Goal: Task Accomplishment & Management: Complete application form

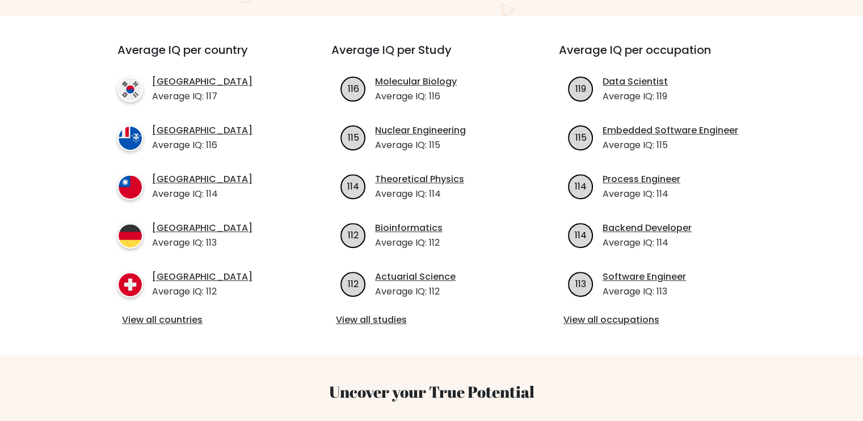
scroll to position [170, 0]
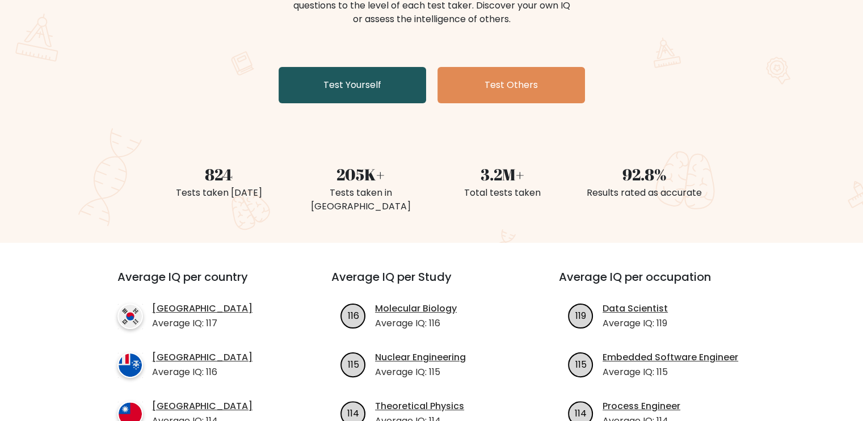
click at [389, 71] on link "Test Yourself" at bounding box center [351, 85] width 147 height 36
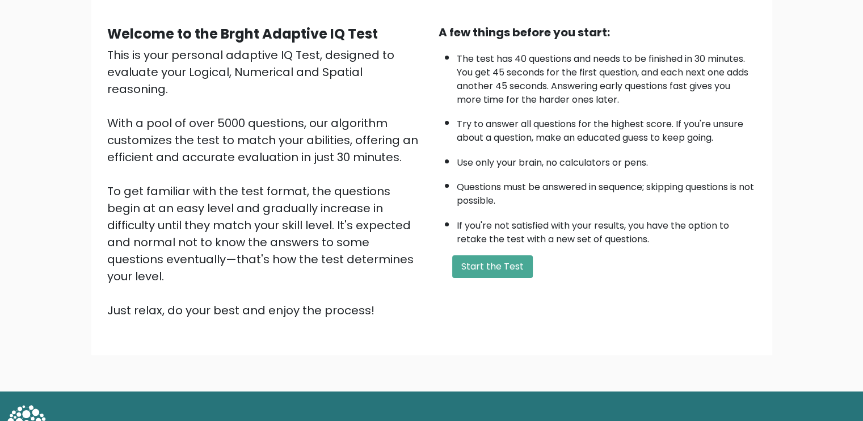
scroll to position [98, 0]
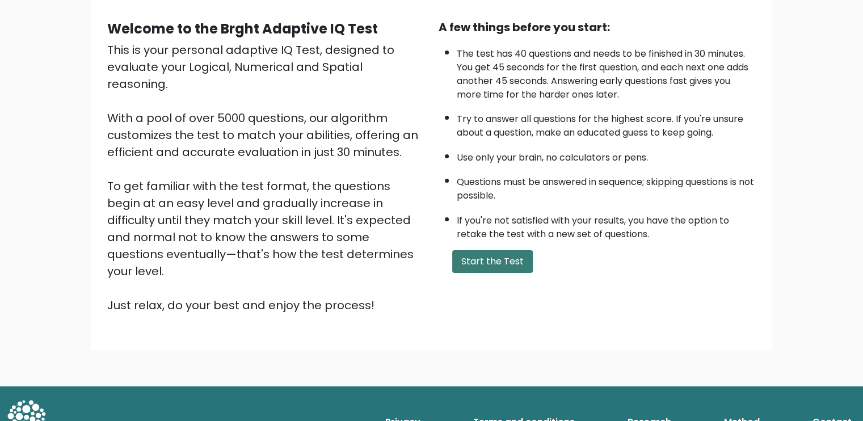
click at [513, 263] on button "Start the Test" at bounding box center [492, 261] width 81 height 23
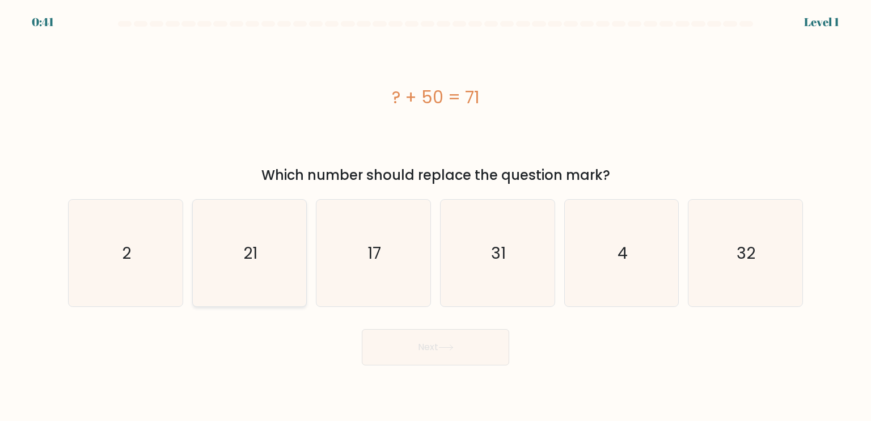
click at [275, 249] on icon "21" at bounding box center [249, 253] width 107 height 107
click at [436, 216] on input "b. 21" at bounding box center [436, 213] width 1 height 6
radio input "true"
click at [495, 353] on button "Next" at bounding box center [435, 347] width 147 height 36
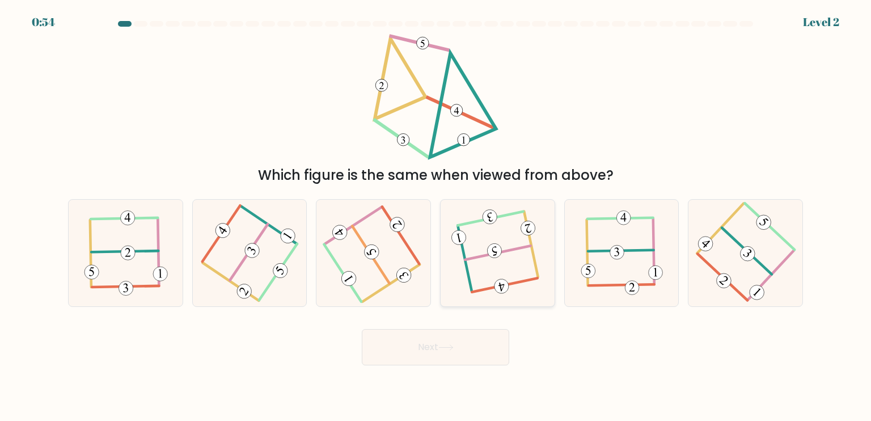
click at [497, 247] on 115 at bounding box center [494, 250] width 17 height 17
click at [436, 216] on input "d." at bounding box center [436, 213] width 1 height 6
radio input "true"
click at [500, 352] on button "Next" at bounding box center [435, 347] width 147 height 36
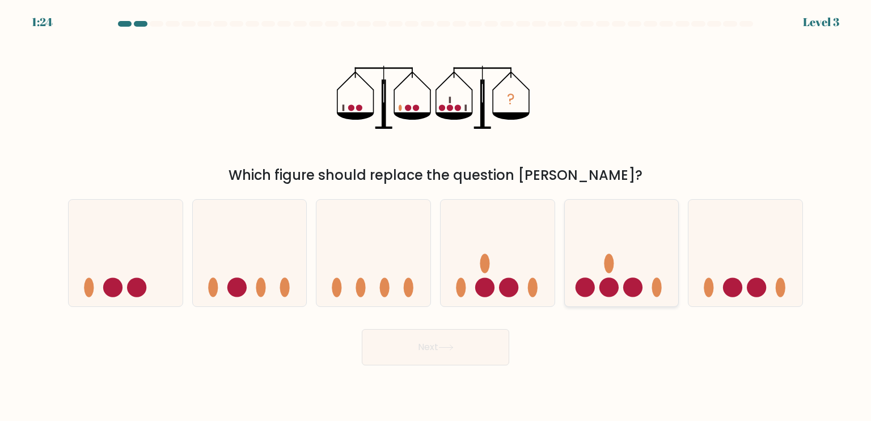
click at [606, 271] on icon at bounding box center [622, 253] width 114 height 94
click at [436, 216] on input "e." at bounding box center [436, 213] width 1 height 6
radio input "true"
click at [477, 340] on button "Next" at bounding box center [435, 347] width 147 height 36
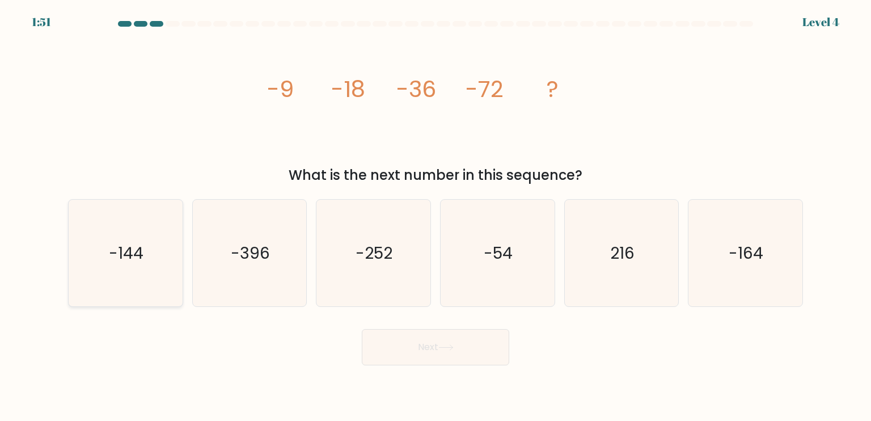
click at [152, 256] on icon "-144" at bounding box center [125, 253] width 107 height 107
click at [436, 216] on input "a. -144" at bounding box center [436, 213] width 1 height 6
radio input "true"
click at [449, 342] on button "Next" at bounding box center [435, 347] width 147 height 36
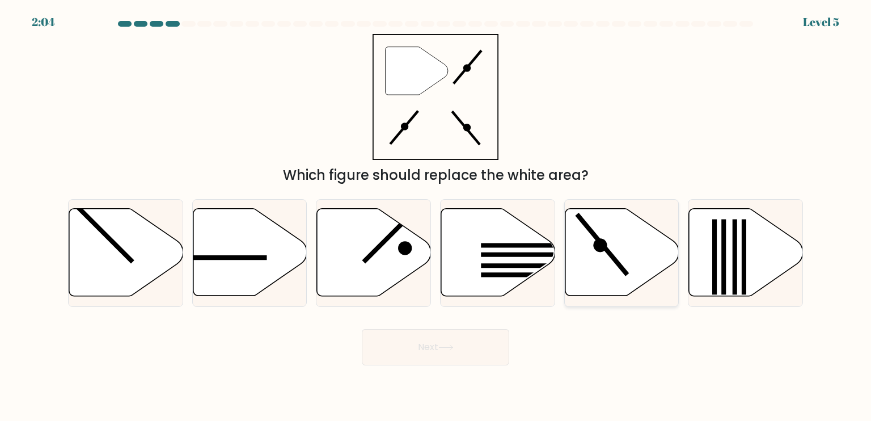
click at [611, 260] on icon at bounding box center [622, 252] width 114 height 87
click at [436, 216] on input "e." at bounding box center [436, 213] width 1 height 6
radio input "true"
click at [466, 350] on button "Next" at bounding box center [435, 347] width 147 height 36
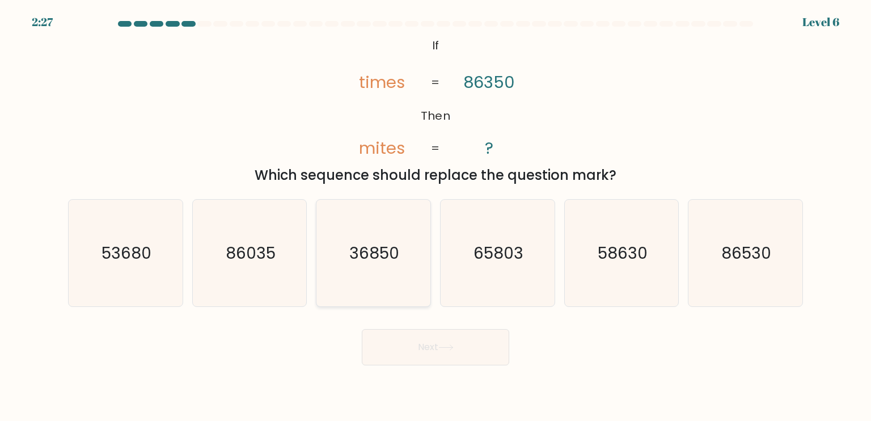
click at [365, 237] on icon "36850" at bounding box center [373, 253] width 107 height 107
click at [436, 216] on input "c. 36850" at bounding box center [436, 213] width 1 height 6
radio input "true"
click at [429, 335] on button "Next" at bounding box center [435, 347] width 147 height 36
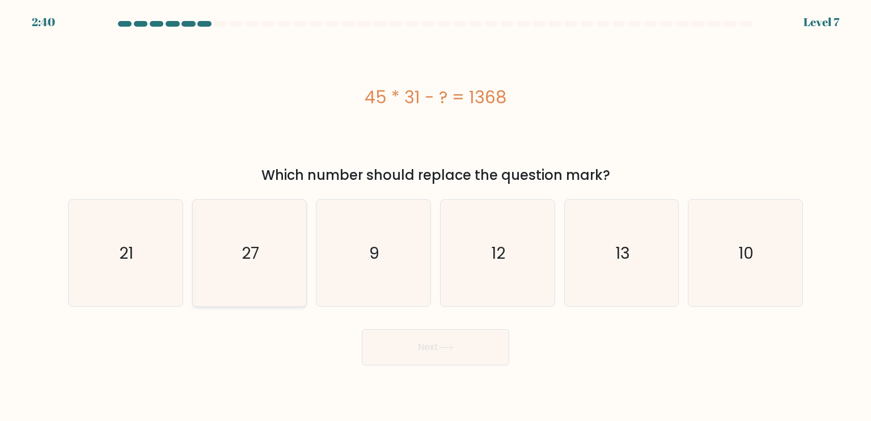
click at [286, 275] on icon "27" at bounding box center [249, 253] width 107 height 107
click at [436, 216] on input "b. 27" at bounding box center [436, 213] width 1 height 6
radio input "true"
click at [458, 337] on button "Next" at bounding box center [435, 347] width 147 height 36
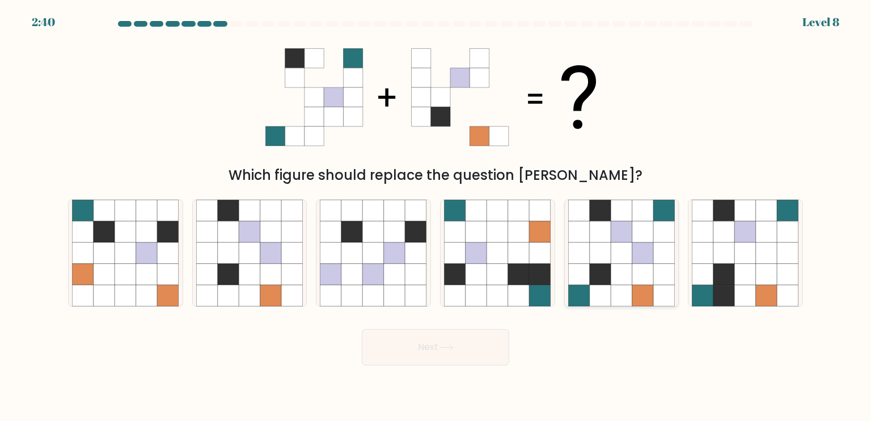
click at [605, 240] on icon at bounding box center [601, 232] width 22 height 22
click at [436, 216] on input "e." at bounding box center [436, 213] width 1 height 6
radio input "true"
click at [442, 351] on button "Next" at bounding box center [435, 347] width 147 height 36
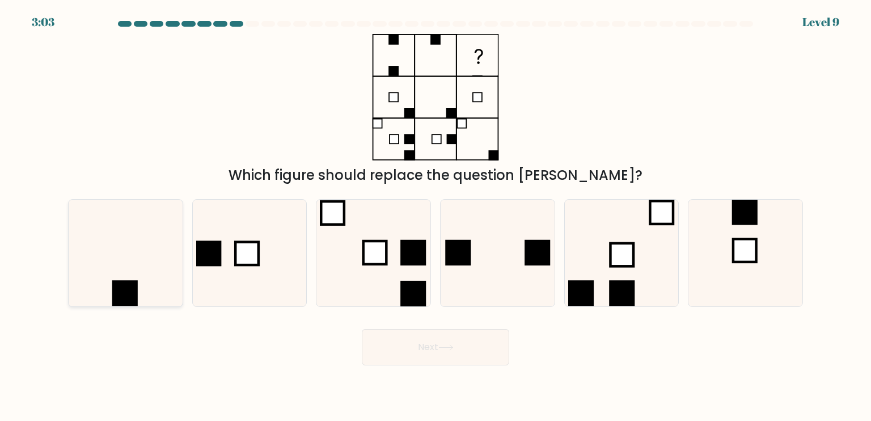
click at [145, 260] on icon at bounding box center [125, 253] width 107 height 107
click at [436, 216] on input "a." at bounding box center [436, 213] width 1 height 6
radio input "true"
click at [458, 352] on button "Next" at bounding box center [435, 347] width 147 height 36
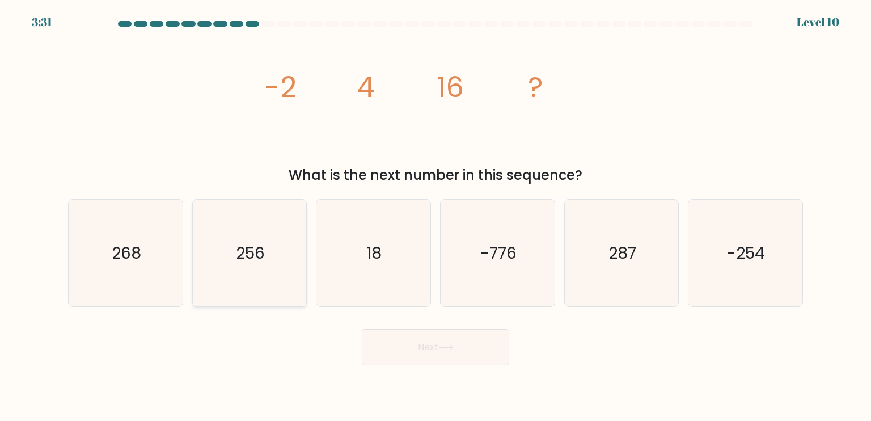
drag, startPoint x: 256, startPoint y: 249, endPoint x: 270, endPoint y: 247, distance: 13.7
click at [256, 247] on text "256" at bounding box center [250, 252] width 29 height 23
click at [436, 216] on input "b. 256" at bounding box center [436, 213] width 1 height 6
radio input "true"
click at [424, 340] on button "Next" at bounding box center [435, 347] width 147 height 36
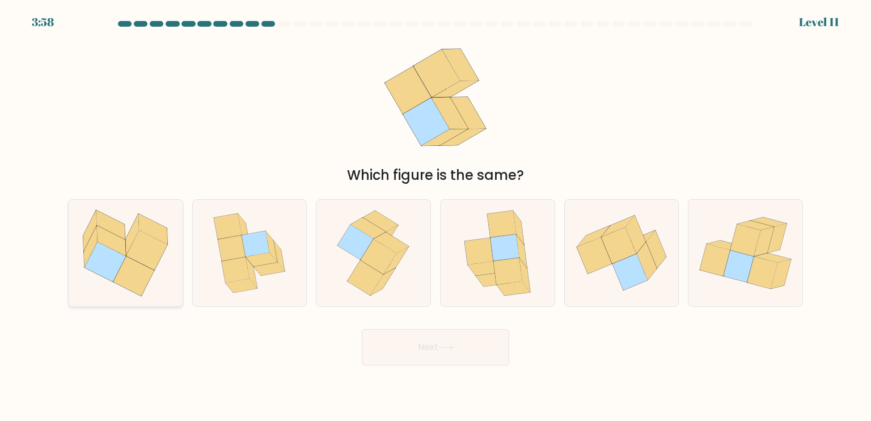
click at [112, 261] on icon at bounding box center [105, 262] width 41 height 40
click at [436, 216] on input "a." at bounding box center [436, 213] width 1 height 6
radio input "true"
click at [422, 353] on button "Next" at bounding box center [435, 347] width 147 height 36
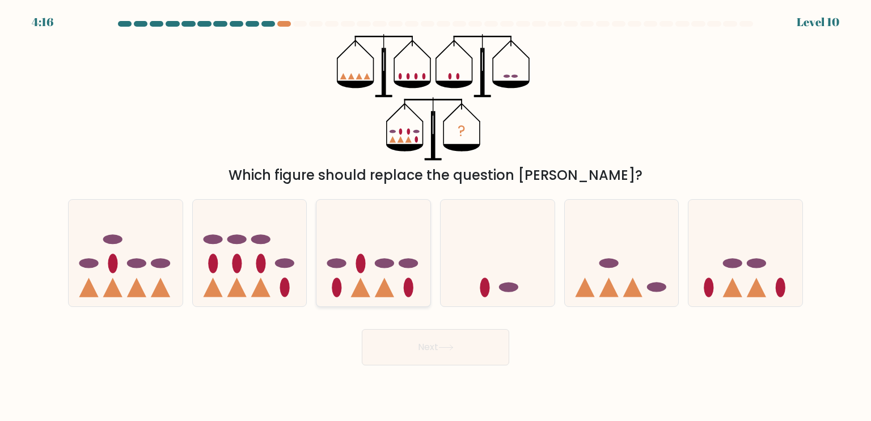
click at [358, 269] on ellipse at bounding box center [361, 263] width 10 height 19
click at [436, 216] on input "c." at bounding box center [436, 213] width 1 height 6
radio input "true"
click at [404, 340] on button "Next" at bounding box center [435, 347] width 147 height 36
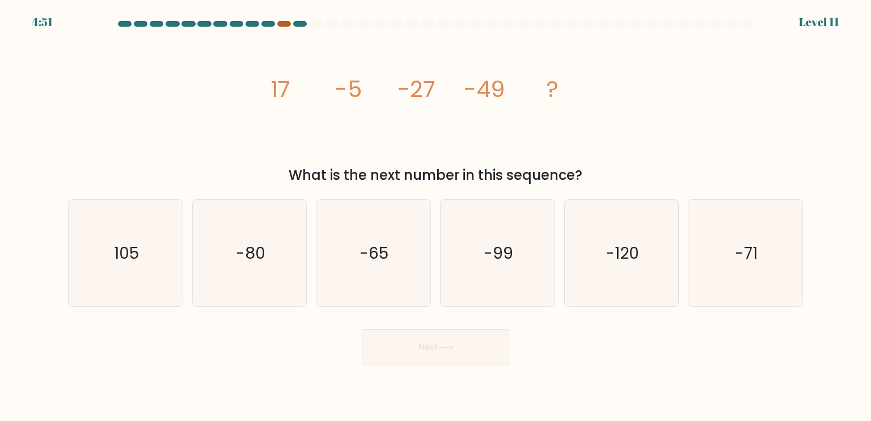
click at [286, 22] on div at bounding box center [284, 24] width 14 height 6
click at [619, 255] on text "-120" at bounding box center [622, 252] width 33 height 23
click at [436, 216] on input "e. -120" at bounding box center [436, 213] width 1 height 6
radio input "true"
click at [430, 357] on button "Next" at bounding box center [435, 347] width 147 height 36
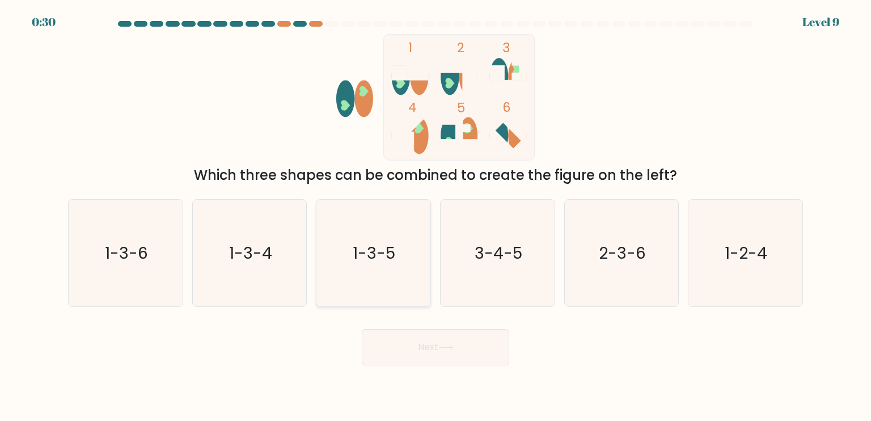
click at [357, 260] on text "1-3-5" at bounding box center [374, 252] width 43 height 23
click at [436, 216] on input "c. 1-3-5" at bounding box center [436, 213] width 1 height 6
radio input "true"
click at [447, 357] on button "Next" at bounding box center [435, 347] width 147 height 36
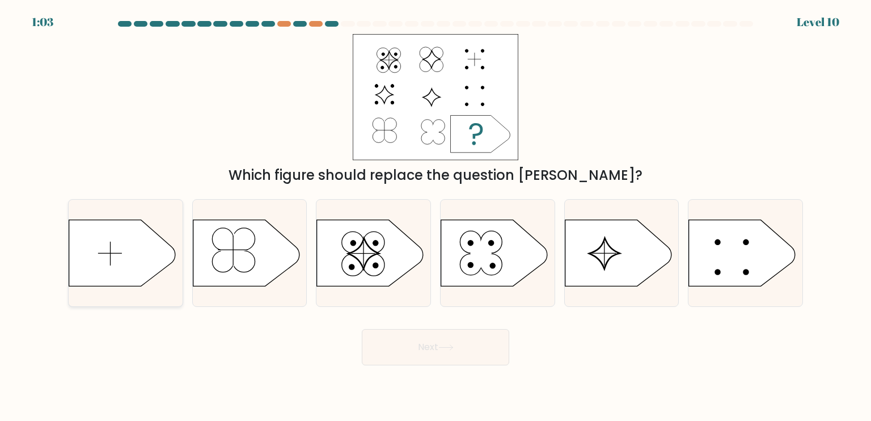
click at [136, 244] on icon at bounding box center [122, 252] width 107 height 66
click at [436, 216] on input "a." at bounding box center [436, 213] width 1 height 6
radio input "true"
click at [472, 356] on button "Next" at bounding box center [435, 347] width 147 height 36
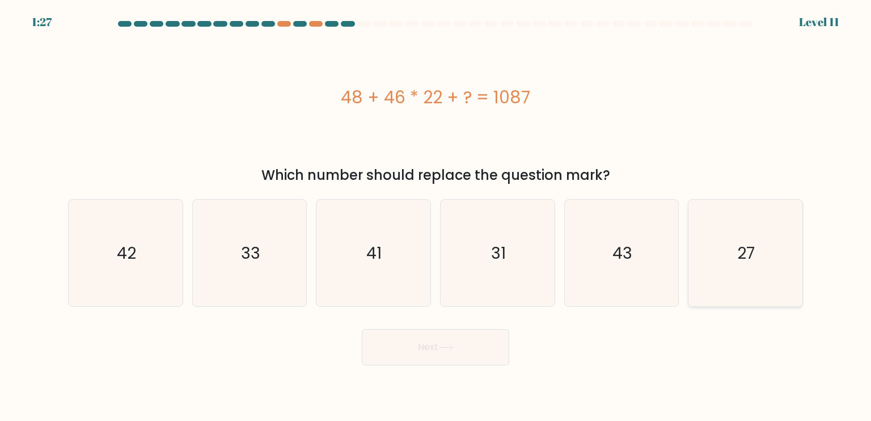
drag, startPoint x: 730, startPoint y: 269, endPoint x: 699, endPoint y: 278, distance: 33.2
click at [729, 269] on icon "27" at bounding box center [745, 253] width 107 height 107
click at [436, 216] on input "f. 27" at bounding box center [436, 213] width 1 height 6
radio input "true"
click at [465, 367] on body "1:27 Level 11" at bounding box center [435, 210] width 871 height 421
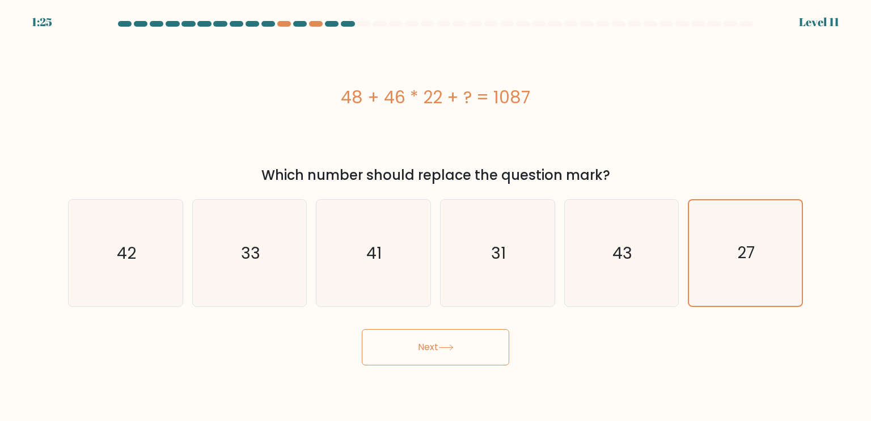
click at [464, 347] on button "Next" at bounding box center [435, 347] width 147 height 36
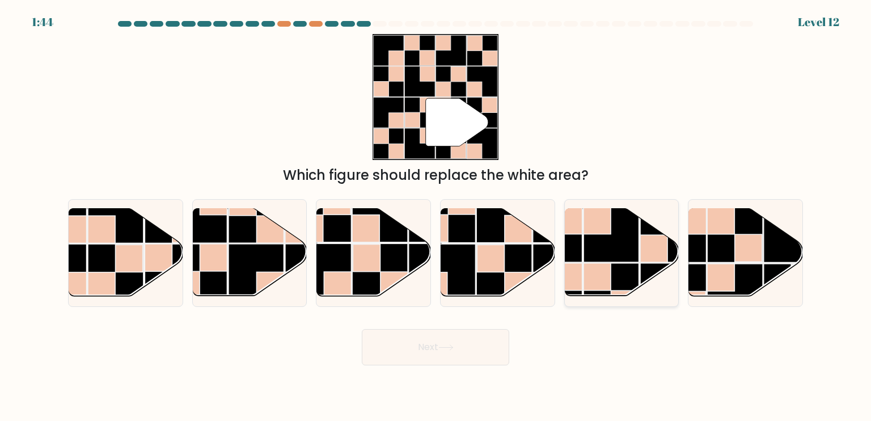
click at [590, 263] on rect at bounding box center [597, 276] width 27 height 27
click at [436, 216] on input "e." at bounding box center [436, 213] width 1 height 6
radio input "true"
click at [463, 343] on button "Next" at bounding box center [435, 347] width 147 height 36
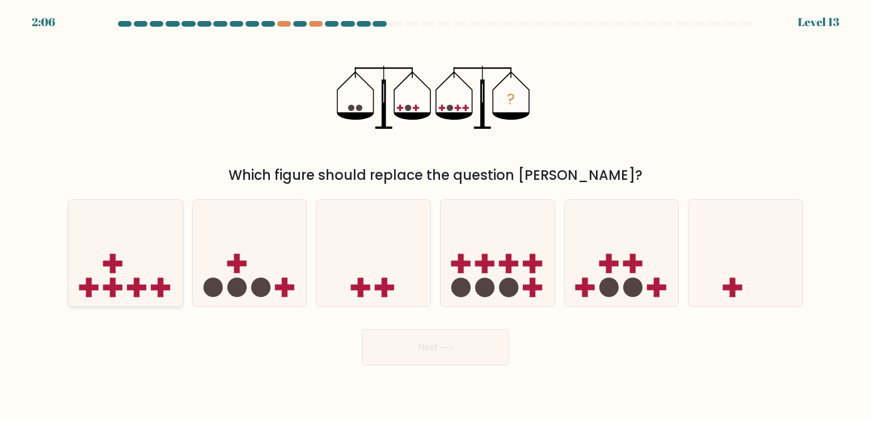
click at [138, 265] on icon at bounding box center [126, 253] width 114 height 94
click at [436, 216] on input "a." at bounding box center [436, 213] width 1 height 6
radio input "true"
click at [472, 356] on button "Next" at bounding box center [435, 347] width 147 height 36
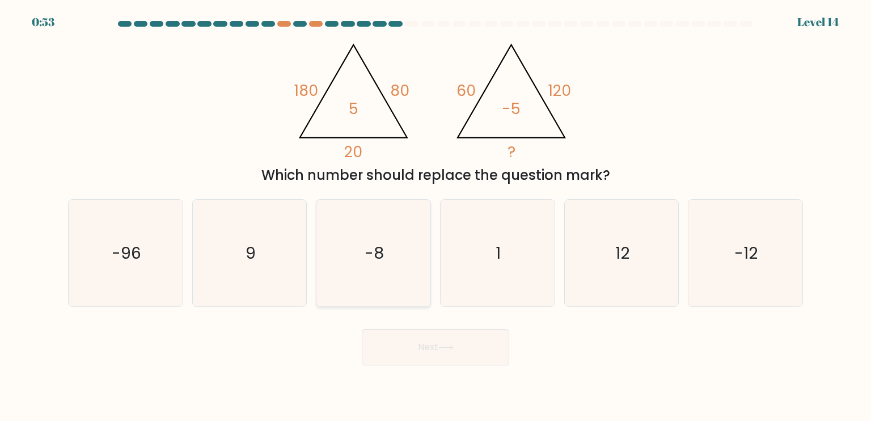
drag, startPoint x: 347, startPoint y: 276, endPoint x: 381, endPoint y: 292, distance: 38.1
click at [347, 276] on icon "-8" at bounding box center [373, 253] width 107 height 107
click at [436, 216] on input "c. -8" at bounding box center [436, 213] width 1 height 6
radio input "true"
click at [440, 338] on button "Next" at bounding box center [435, 347] width 147 height 36
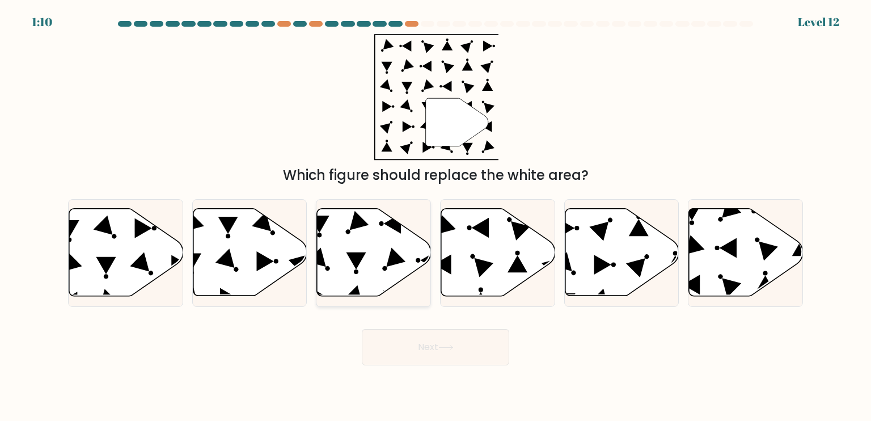
click at [354, 274] on icon at bounding box center [374, 252] width 114 height 87
click at [436, 216] on input "c." at bounding box center [436, 213] width 1 height 6
radio input "true"
click at [438, 337] on button "Next" at bounding box center [435, 347] width 147 height 36
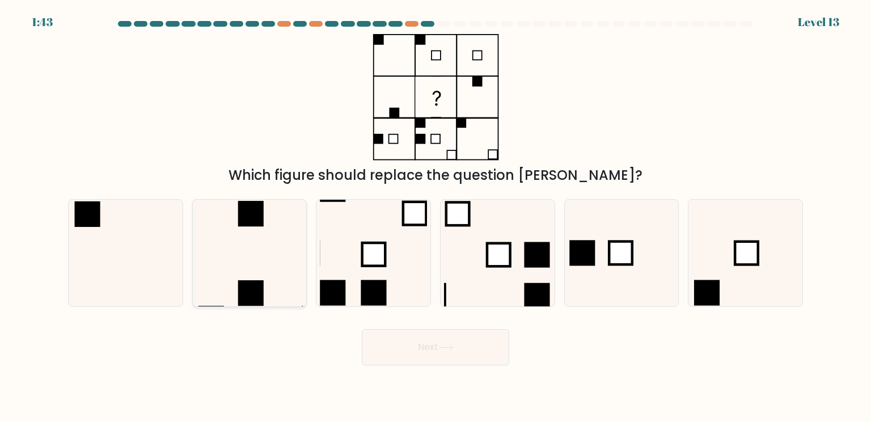
click at [254, 247] on icon at bounding box center [249, 253] width 107 height 107
click at [436, 216] on input "b." at bounding box center [436, 213] width 1 height 6
radio input "true"
click at [413, 357] on button "Next" at bounding box center [435, 347] width 147 height 36
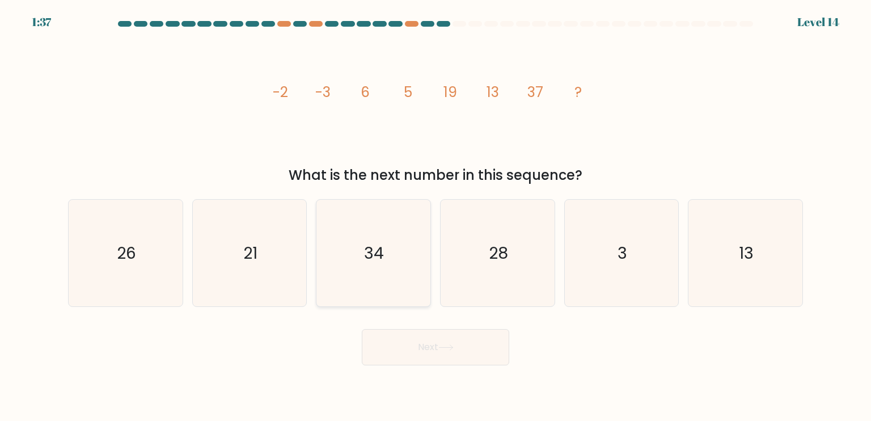
click at [381, 252] on text "34" at bounding box center [375, 252] width 20 height 23
click at [436, 216] on input "c. 34" at bounding box center [436, 213] width 1 height 6
radio input "true"
click at [424, 344] on button "Next" at bounding box center [435, 347] width 147 height 36
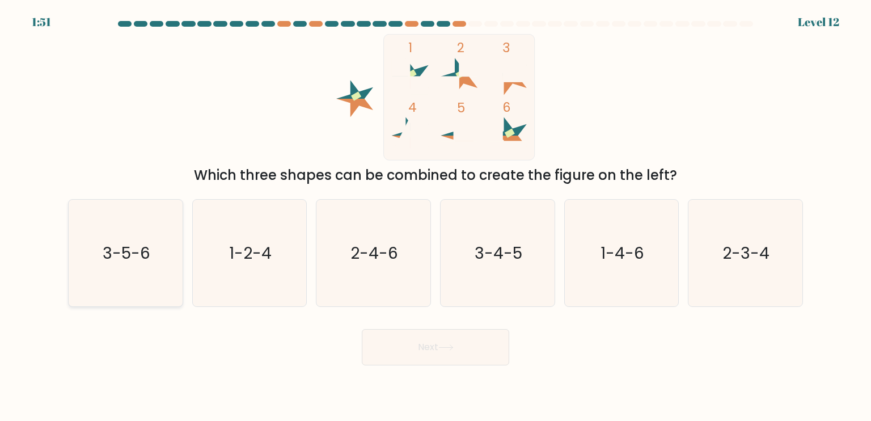
click at [116, 256] on text "3-5-6" at bounding box center [127, 252] width 48 height 23
click at [436, 216] on input "a. 3-5-6" at bounding box center [436, 213] width 1 height 6
radio input "true"
click at [417, 351] on button "Next" at bounding box center [435, 347] width 147 height 36
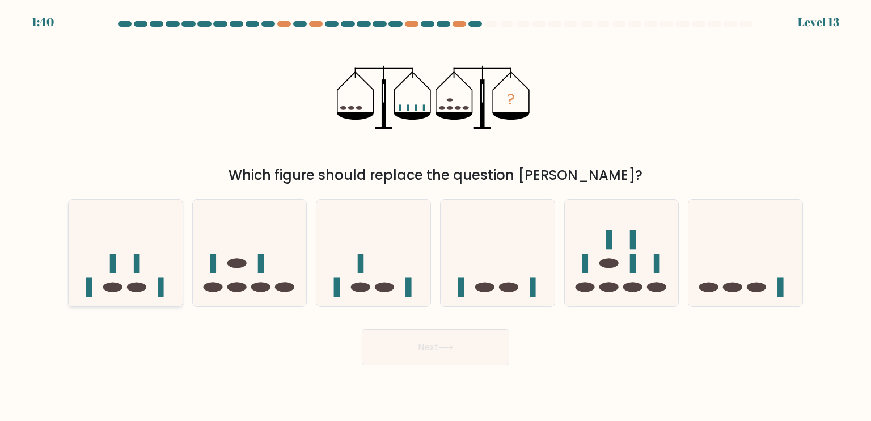
click at [150, 264] on icon at bounding box center [126, 253] width 114 height 94
click at [436, 216] on input "a." at bounding box center [436, 213] width 1 height 6
radio input "true"
click at [427, 357] on button "Next" at bounding box center [435, 347] width 147 height 36
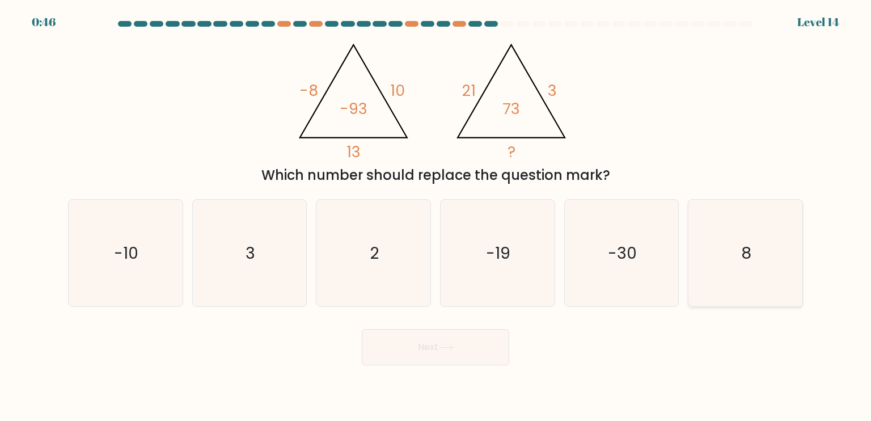
click at [754, 276] on icon "8" at bounding box center [745, 253] width 107 height 107
click at [436, 216] on input "f. 8" at bounding box center [436, 213] width 1 height 6
radio input "true"
click at [455, 355] on button "Next" at bounding box center [435, 347] width 147 height 36
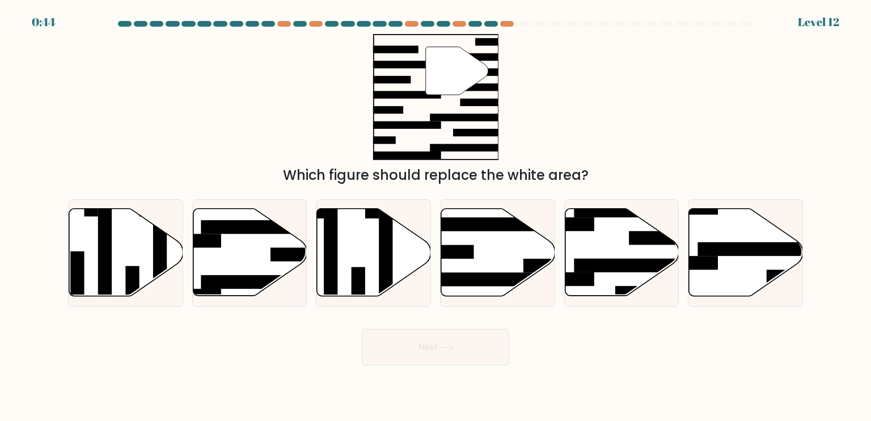
click at [466, 350] on button "Next" at bounding box center [435, 347] width 147 height 36
click at [368, 337] on button "Next" at bounding box center [435, 347] width 147 height 36
click at [706, 330] on div "Next" at bounding box center [435, 342] width 749 height 45
click at [225, 269] on icon at bounding box center [250, 252] width 114 height 87
click at [436, 216] on input "b." at bounding box center [436, 213] width 1 height 6
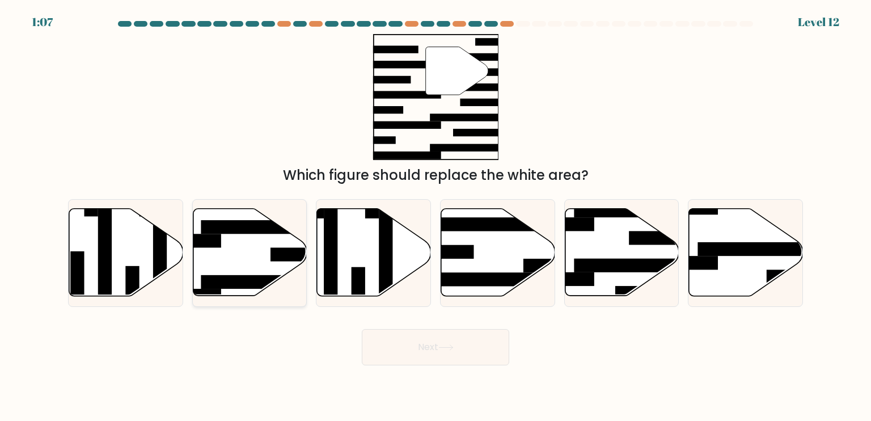
radio input "true"
click at [441, 332] on button "Next" at bounding box center [435, 347] width 147 height 36
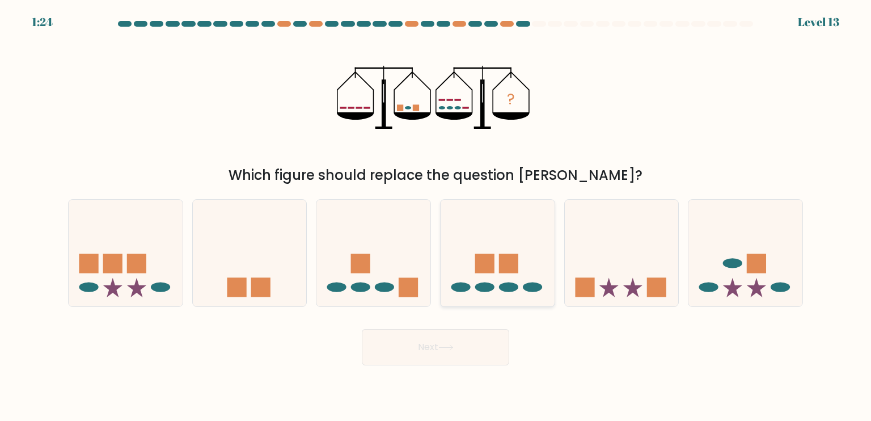
click at [493, 265] on rect at bounding box center [484, 263] width 19 height 19
click at [436, 216] on input "d." at bounding box center [436, 213] width 1 height 6
radio input "true"
click at [476, 350] on button "Next" at bounding box center [435, 347] width 147 height 36
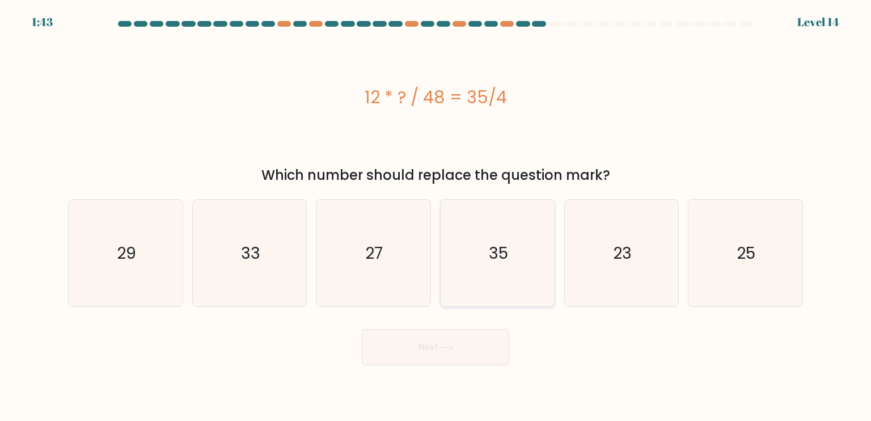
click at [486, 233] on icon "35" at bounding box center [497, 253] width 107 height 107
click at [436, 216] on input "d. 35" at bounding box center [436, 213] width 1 height 6
radio input "true"
click at [433, 356] on button "Next" at bounding box center [435, 347] width 147 height 36
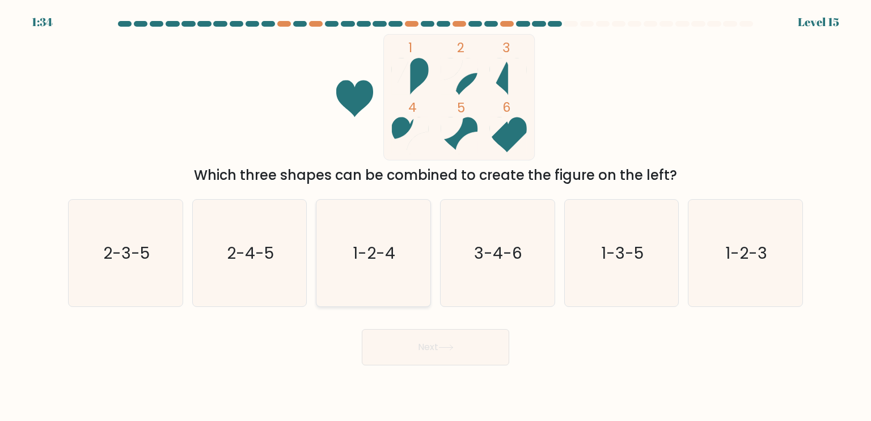
click at [380, 272] on icon "1-2-4" at bounding box center [373, 253] width 107 height 107
click at [436, 216] on input "c. 1-2-4" at bounding box center [436, 213] width 1 height 6
radio input "true"
click at [458, 344] on button "Next" at bounding box center [435, 347] width 147 height 36
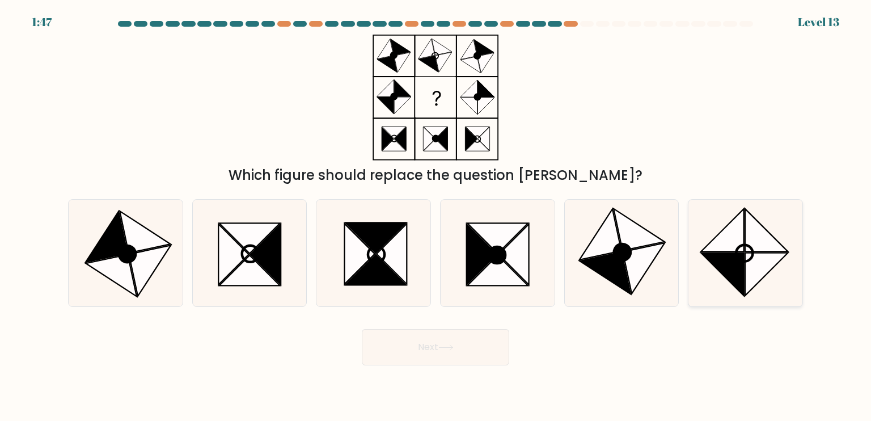
click at [747, 270] on icon at bounding box center [767, 274] width 43 height 43
click at [436, 216] on input "f." at bounding box center [436, 213] width 1 height 6
radio input "true"
click at [495, 341] on button "Next" at bounding box center [435, 347] width 147 height 36
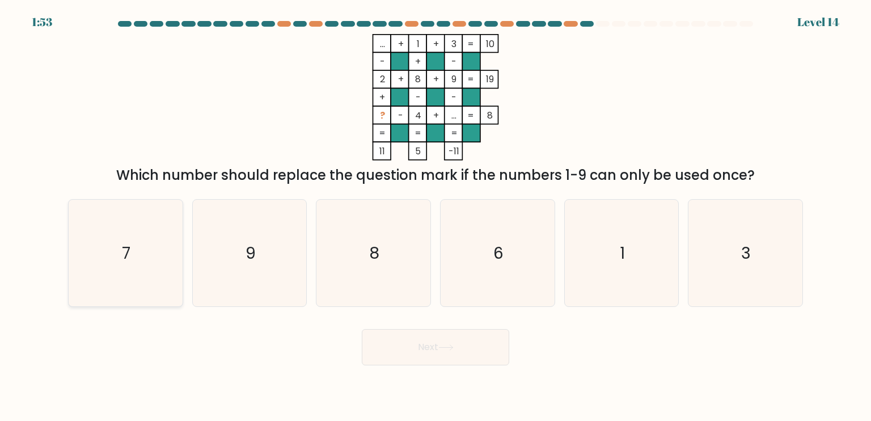
click at [143, 284] on icon "7" at bounding box center [125, 253] width 107 height 107
click at [436, 216] on input "a. 7" at bounding box center [436, 213] width 1 height 6
radio input "true"
click at [416, 347] on button "Next" at bounding box center [435, 347] width 147 height 36
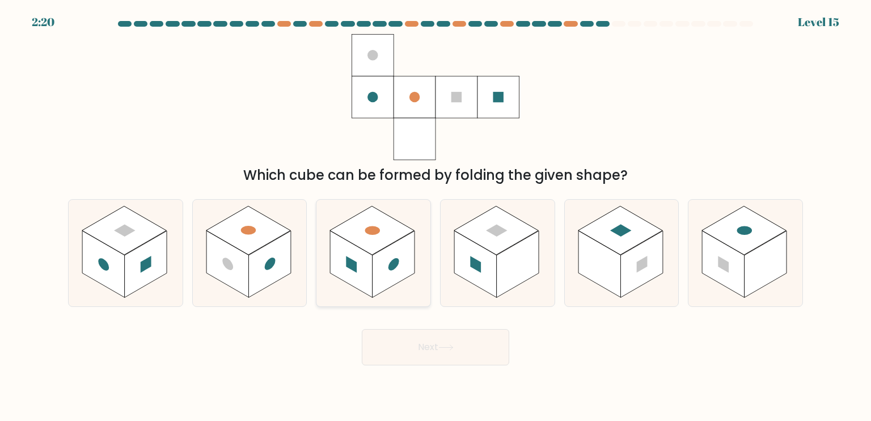
click at [394, 221] on rect at bounding box center [372, 230] width 85 height 49
click at [436, 216] on input "c." at bounding box center [436, 213] width 1 height 6
radio input "true"
drag, startPoint x: 411, startPoint y: 261, endPoint x: 415, endPoint y: 269, distance: 9.6
click at [411, 263] on rect at bounding box center [394, 264] width 42 height 66
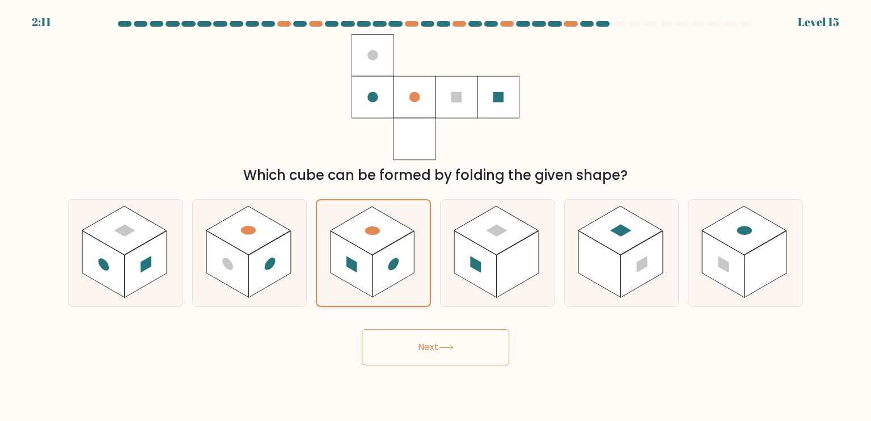
click at [436, 216] on input "c." at bounding box center [436, 213] width 1 height 6
click at [453, 343] on button "Next" at bounding box center [435, 347] width 147 height 36
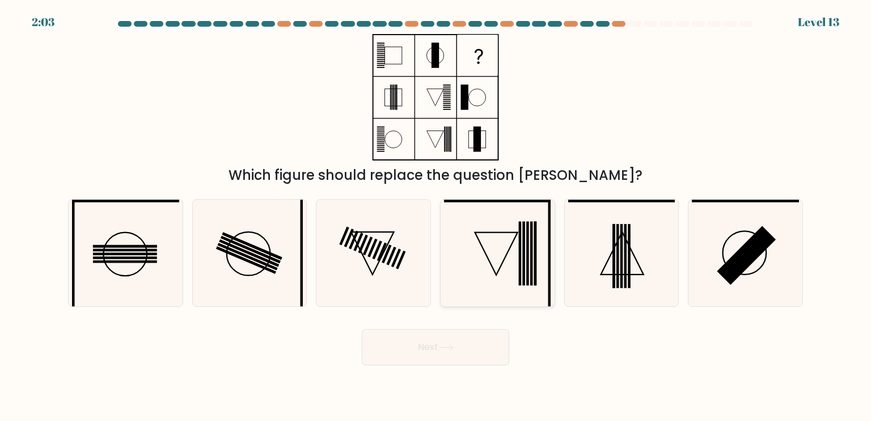
click at [524, 233] on rect at bounding box center [524, 253] width 3 height 64
click at [436, 216] on input "d." at bounding box center [436, 213] width 1 height 6
radio input "true"
click at [490, 344] on button "Next" at bounding box center [435, 347] width 147 height 36
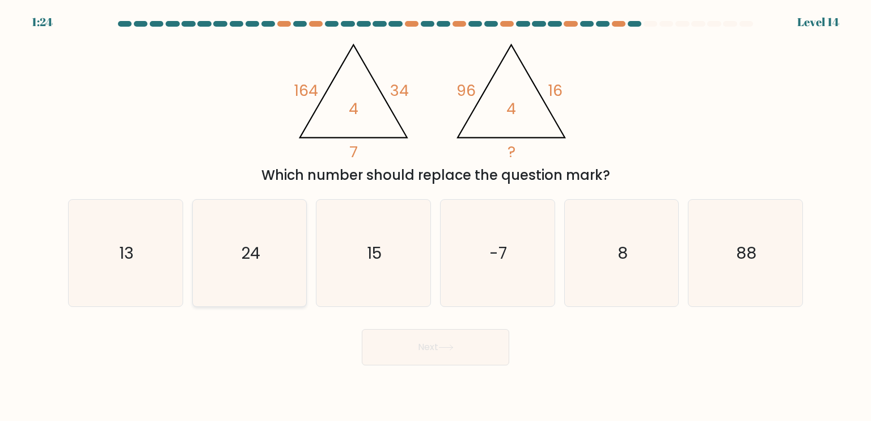
click at [277, 244] on icon "24" at bounding box center [249, 253] width 107 height 107
click at [436, 216] on input "b. 24" at bounding box center [436, 213] width 1 height 6
radio input "true"
click at [459, 364] on button "Next" at bounding box center [435, 347] width 147 height 36
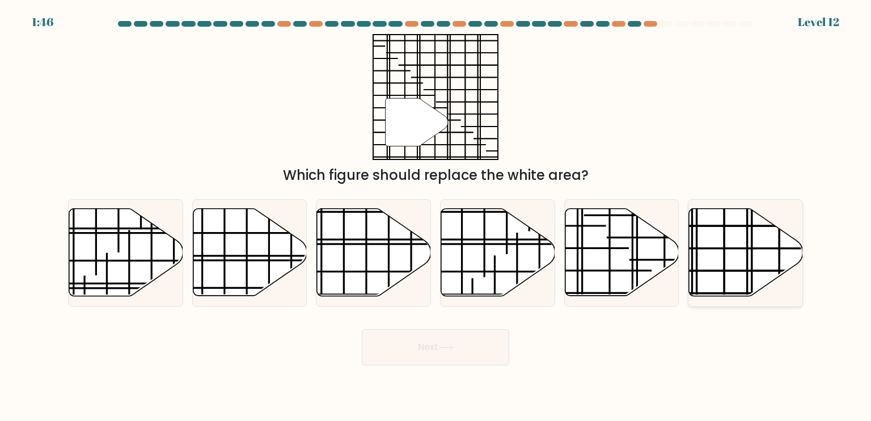
click at [744, 267] on icon at bounding box center [746, 252] width 114 height 87
click at [436, 216] on input "f." at bounding box center [436, 213] width 1 height 6
radio input "true"
click at [465, 342] on button "Next" at bounding box center [435, 347] width 147 height 36
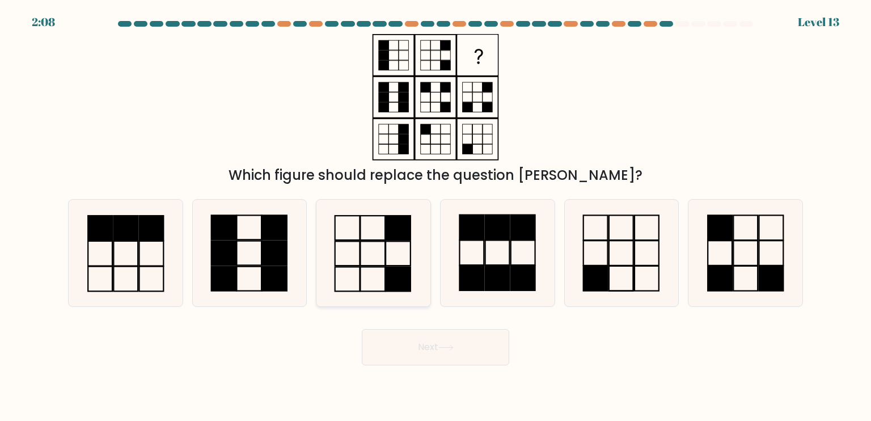
click at [357, 240] on rect at bounding box center [347, 228] width 25 height 24
click at [436, 216] on input "c." at bounding box center [436, 213] width 1 height 6
radio input "true"
click at [434, 353] on button "Next" at bounding box center [435, 347] width 147 height 36
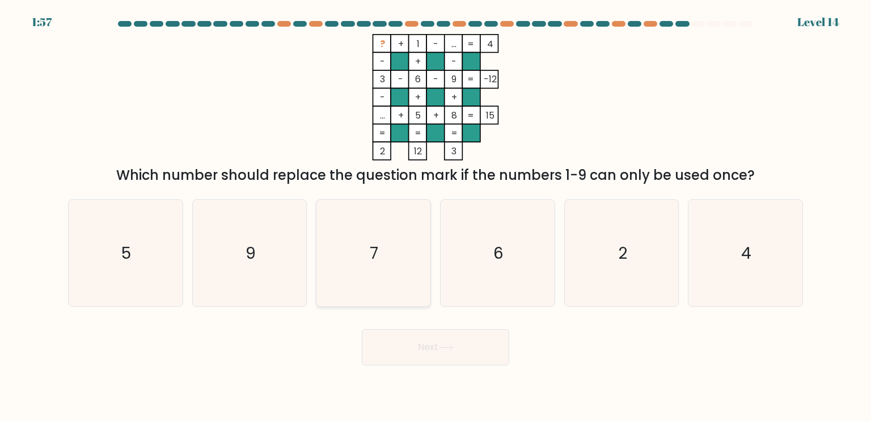
click at [383, 250] on icon "7" at bounding box center [373, 253] width 107 height 107
click at [436, 216] on input "c. 7" at bounding box center [436, 213] width 1 height 6
radio input "true"
click at [462, 349] on button "Next" at bounding box center [435, 347] width 147 height 36
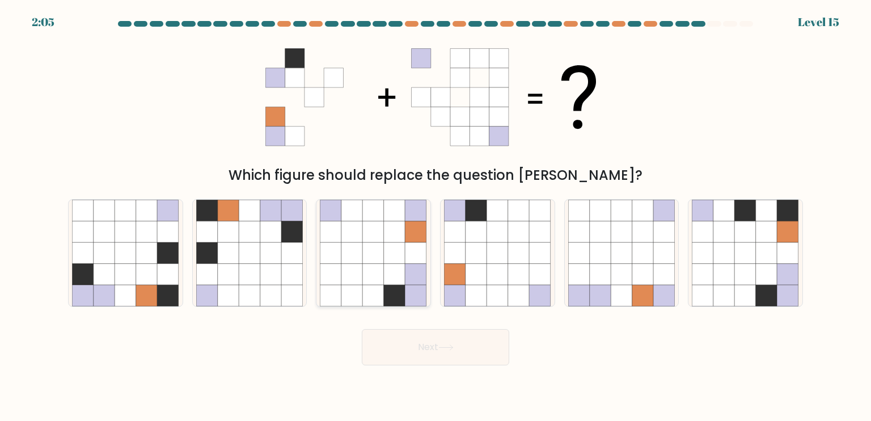
click at [400, 226] on icon at bounding box center [395, 232] width 22 height 22
click at [436, 216] on input "c." at bounding box center [436, 213] width 1 height 6
radio input "true"
click at [458, 361] on button "Next" at bounding box center [435, 347] width 147 height 36
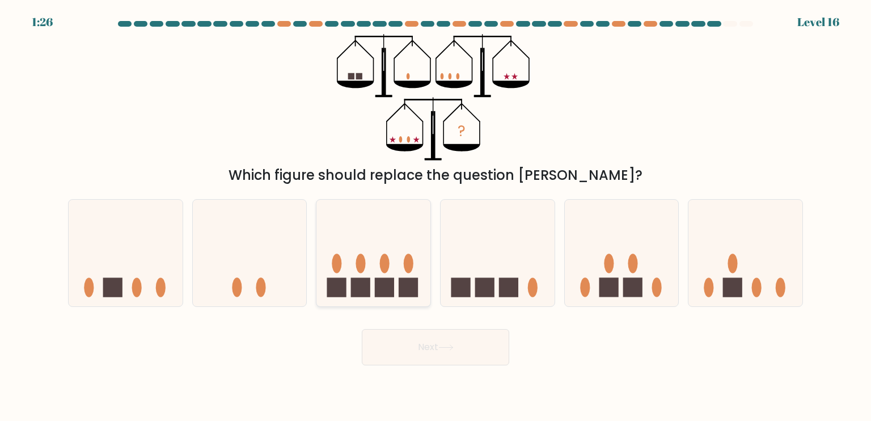
click at [388, 255] on icon at bounding box center [373, 253] width 114 height 94
click at [436, 216] on input "c." at bounding box center [436, 213] width 1 height 6
radio input "true"
click at [426, 334] on button "Next" at bounding box center [435, 347] width 147 height 36
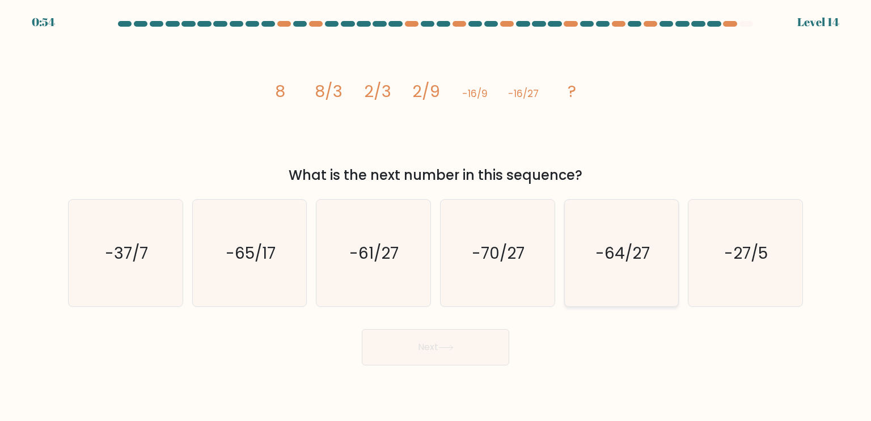
click at [602, 254] on text "-64/27" at bounding box center [623, 252] width 54 height 23
click at [436, 216] on input "e. -64/27" at bounding box center [436, 213] width 1 height 6
radio input "true"
click at [415, 356] on button "Next" at bounding box center [435, 347] width 147 height 36
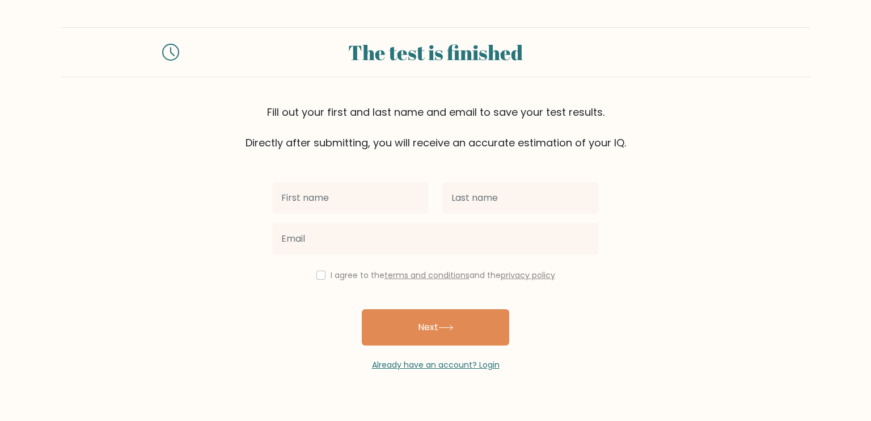
click at [390, 201] on input "text" at bounding box center [350, 198] width 157 height 32
type input "A"
type input "f"
type input "Fleuramor"
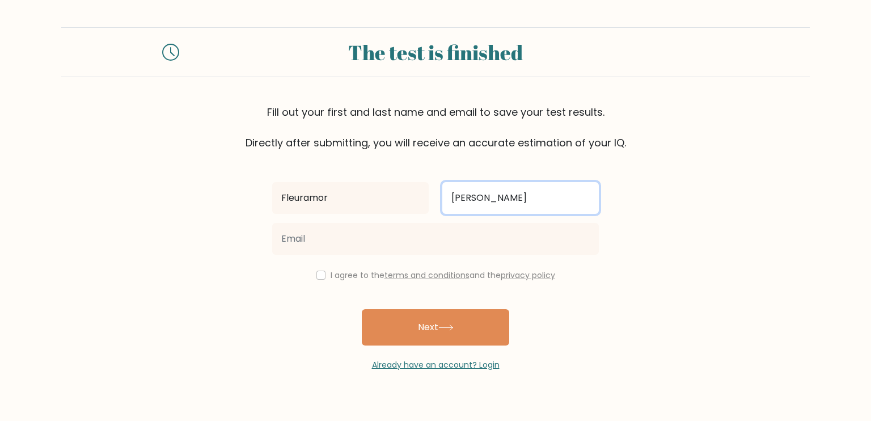
type input "dela Calzada"
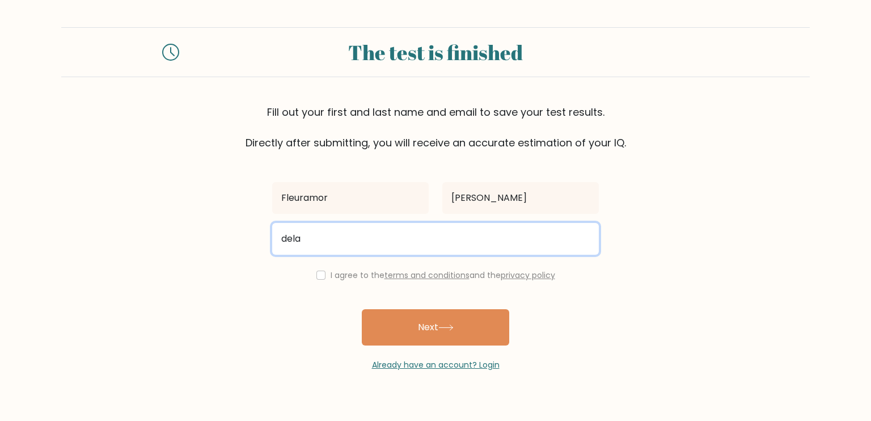
type input "delacalzada.fleuramor@gmail.com"
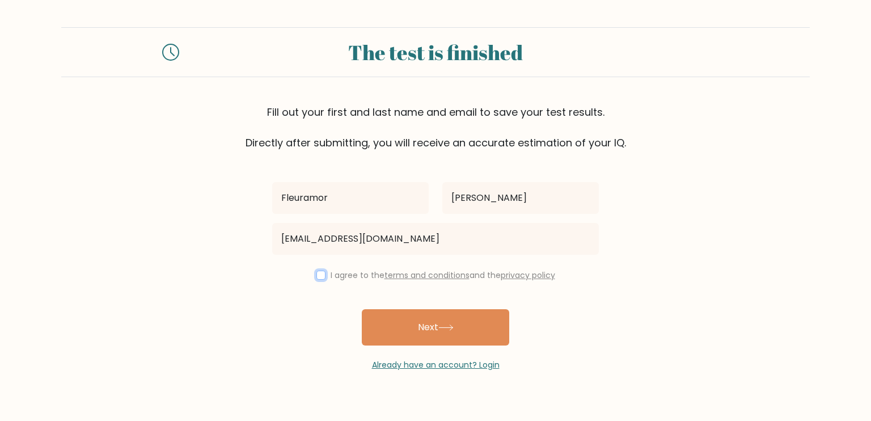
click at [321, 277] on input "checkbox" at bounding box center [320, 275] width 9 height 9
checkbox input "true"
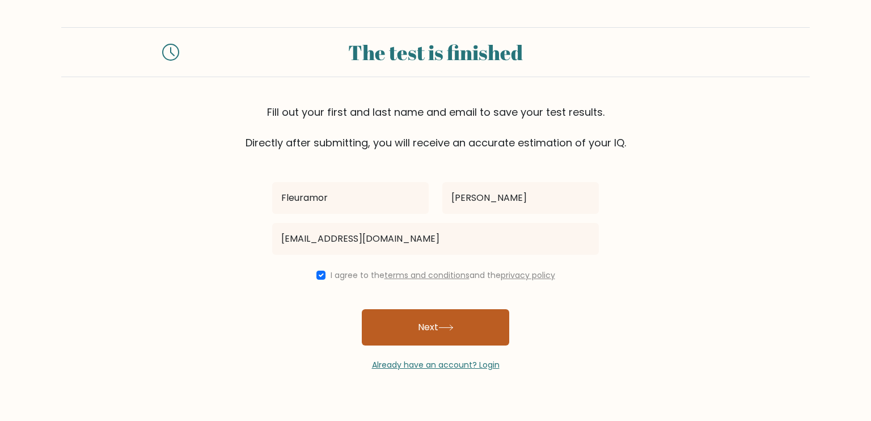
click at [408, 332] on button "Next" at bounding box center [435, 327] width 147 height 36
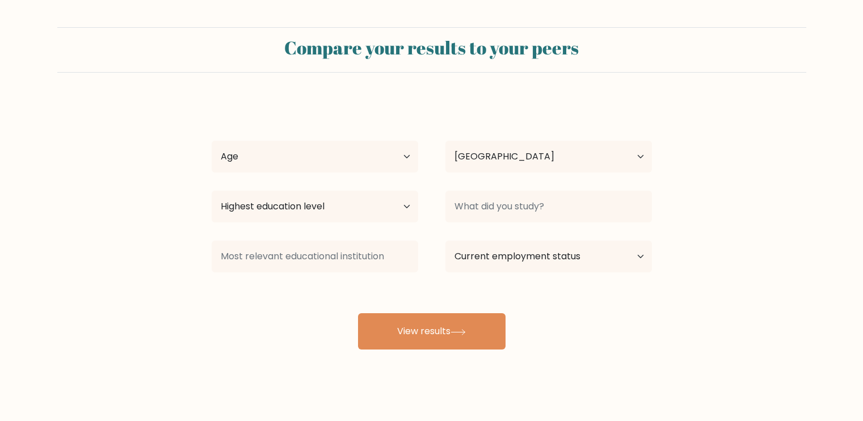
select select "PH"
click at [390, 151] on select "Age Under [DEMOGRAPHIC_DATA] [DEMOGRAPHIC_DATA] [DEMOGRAPHIC_DATA] [DEMOGRAPHIC…" at bounding box center [315, 157] width 206 height 32
select select "18_24"
click at [212, 141] on select "Age Under [DEMOGRAPHIC_DATA] [DEMOGRAPHIC_DATA] [DEMOGRAPHIC_DATA] [DEMOGRAPHIC…" at bounding box center [315, 157] width 206 height 32
click at [540, 158] on select "Country [GEOGRAPHIC_DATA] [GEOGRAPHIC_DATA] [GEOGRAPHIC_DATA] [US_STATE] [GEOGR…" at bounding box center [548, 157] width 206 height 32
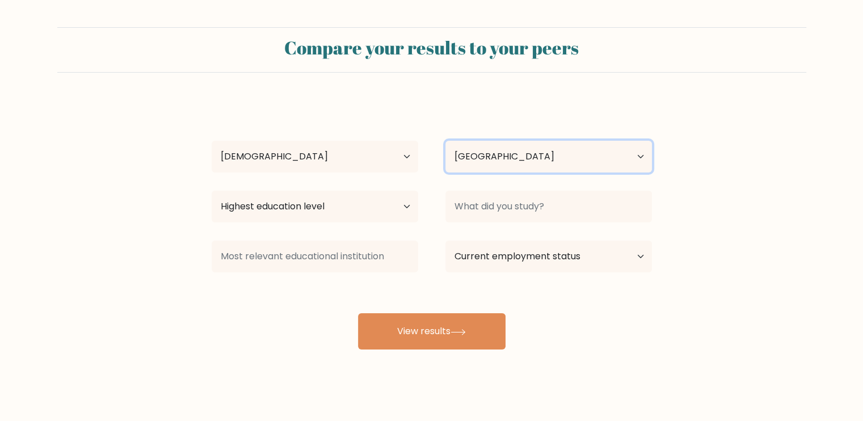
drag, startPoint x: 531, startPoint y: 152, endPoint x: 429, endPoint y: 170, distance: 104.2
click at [531, 152] on select "Country [GEOGRAPHIC_DATA] [GEOGRAPHIC_DATA] [GEOGRAPHIC_DATA] [US_STATE] [GEOGR…" at bounding box center [548, 157] width 206 height 32
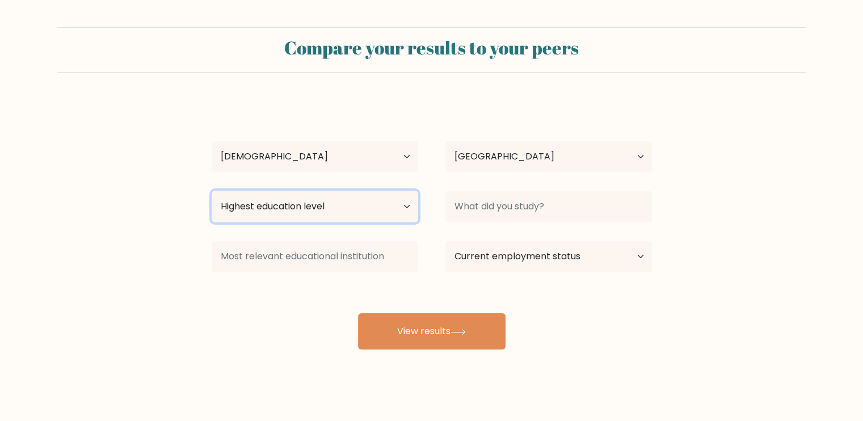
click at [252, 216] on select "Highest education level No schooling Primary Lower Secondary Upper Secondary Oc…" at bounding box center [315, 207] width 206 height 32
select select "bachelors_degree"
click at [212, 191] on select "Highest education level No schooling Primary Lower Secondary Upper Secondary Oc…" at bounding box center [315, 207] width 206 height 32
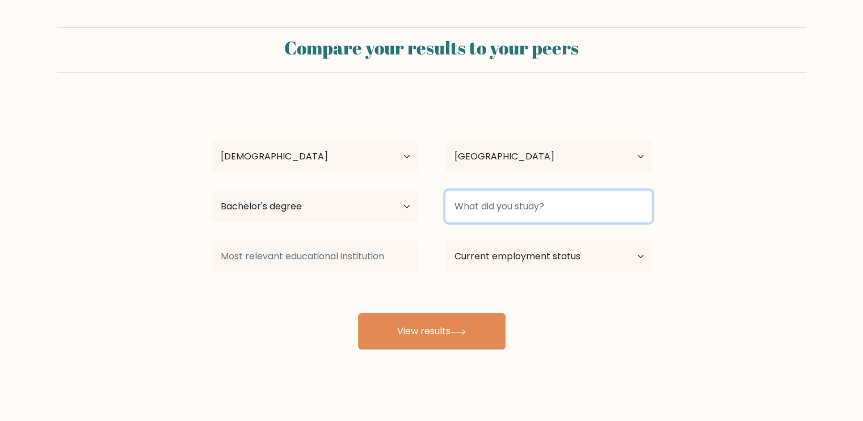
click at [525, 202] on input at bounding box center [548, 207] width 206 height 32
click at [524, 206] on input at bounding box center [548, 207] width 206 height 32
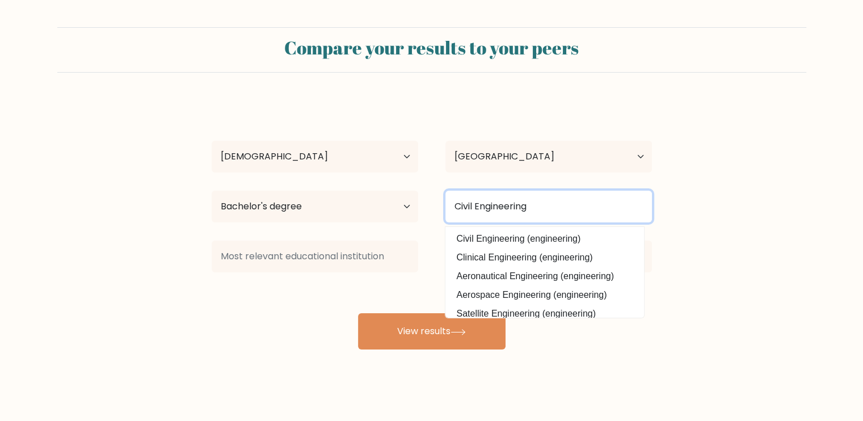
type input "Civil Engineering"
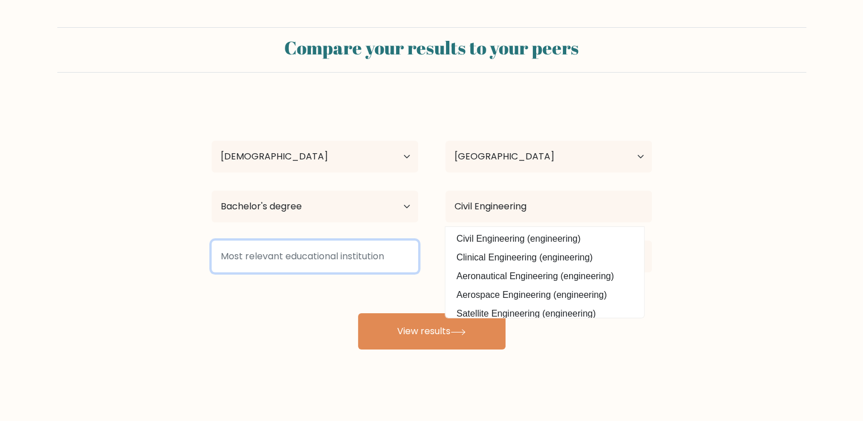
click at [385, 265] on input at bounding box center [315, 256] width 206 height 32
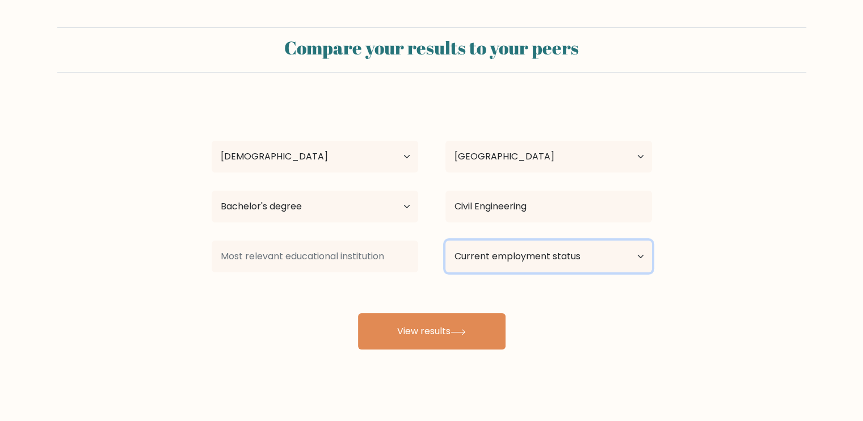
click at [499, 265] on select "Current employment status Employed Student Retired Other / prefer not to answer" at bounding box center [548, 256] width 206 height 32
select select "other"
click at [445, 240] on select "Current employment status Employed Student Retired Other / prefer not to answer" at bounding box center [548, 256] width 206 height 32
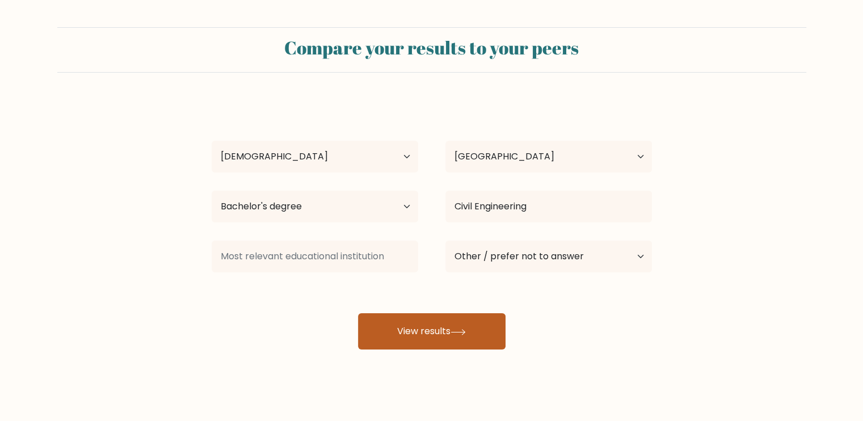
click at [442, 328] on button "View results" at bounding box center [431, 331] width 147 height 36
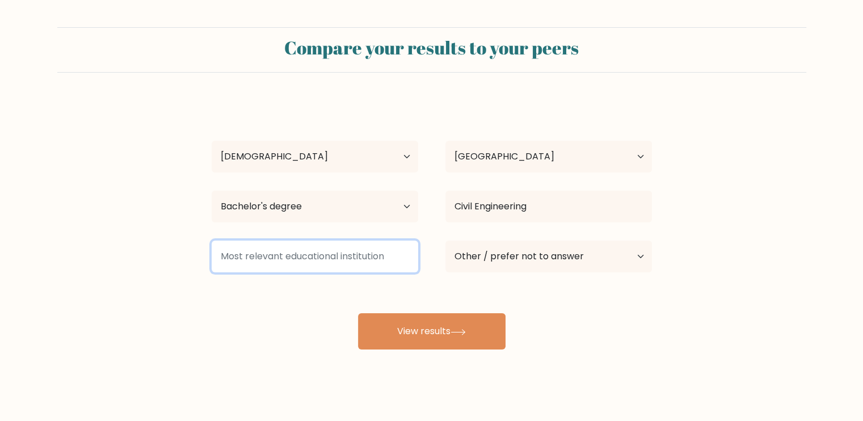
click at [367, 257] on input at bounding box center [315, 256] width 206 height 32
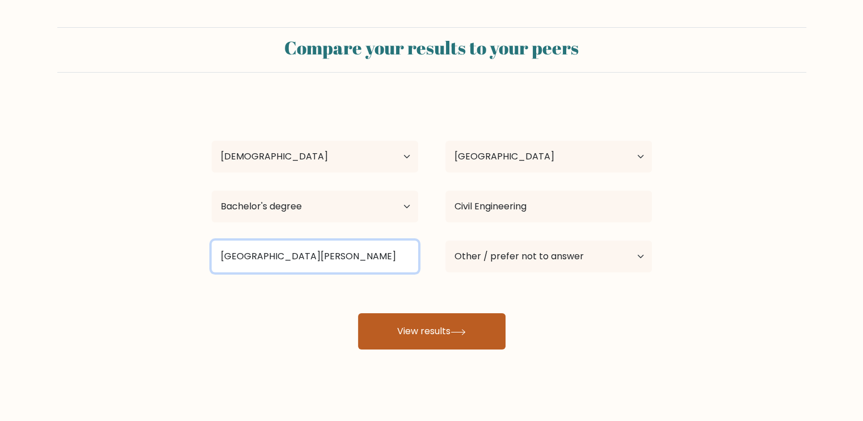
type input "[GEOGRAPHIC_DATA][PERSON_NAME]"
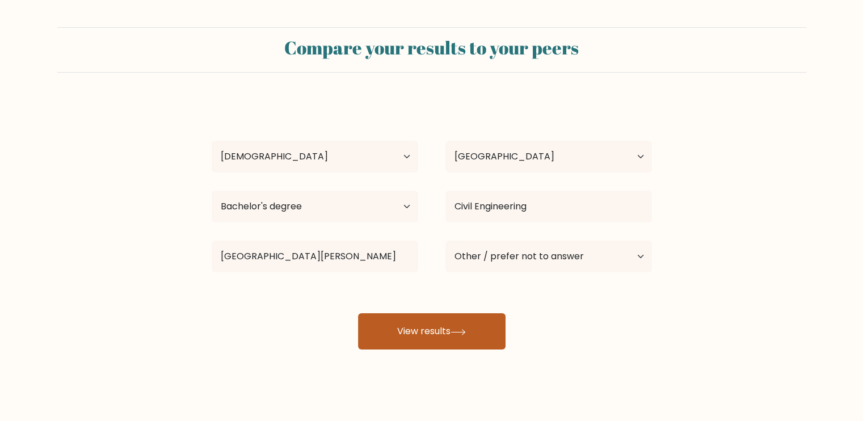
click at [421, 324] on button "View results" at bounding box center [431, 331] width 147 height 36
